Goal: Task Accomplishment & Management: Use online tool/utility

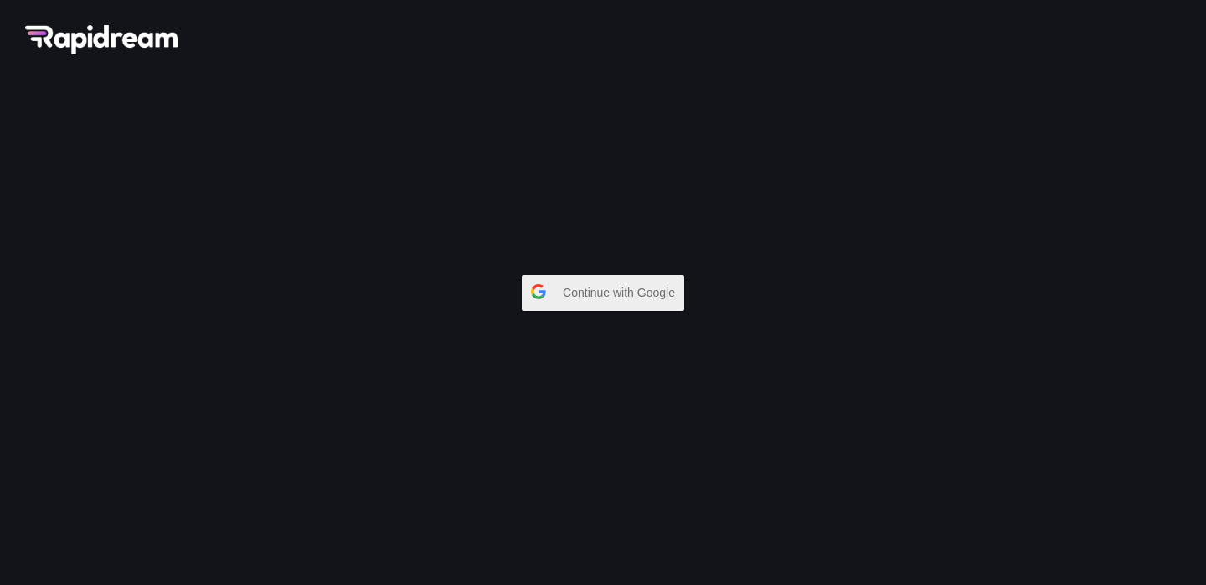
click at [641, 299] on span "Continue with Google" at bounding box center [623, 292] width 121 height 30
click at [1053, 138] on div "Continue with Google" at bounding box center [603, 292] width 1206 height 585
click at [848, 147] on div "Continue with Google" at bounding box center [603, 292] width 1206 height 585
click at [652, 294] on span "Continue with Google" at bounding box center [623, 292] width 121 height 30
click at [622, 298] on span "Continue with Google" at bounding box center [623, 292] width 121 height 30
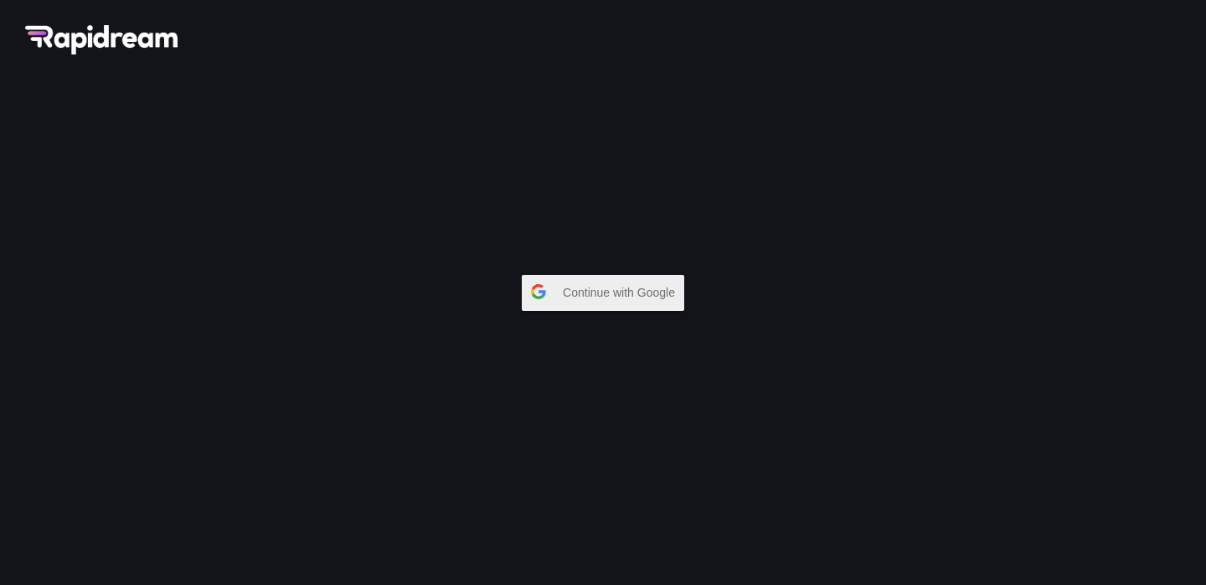
click at [582, 282] on span "Continue with Google" at bounding box center [623, 292] width 121 height 30
